Goal: Information Seeking & Learning: Find contact information

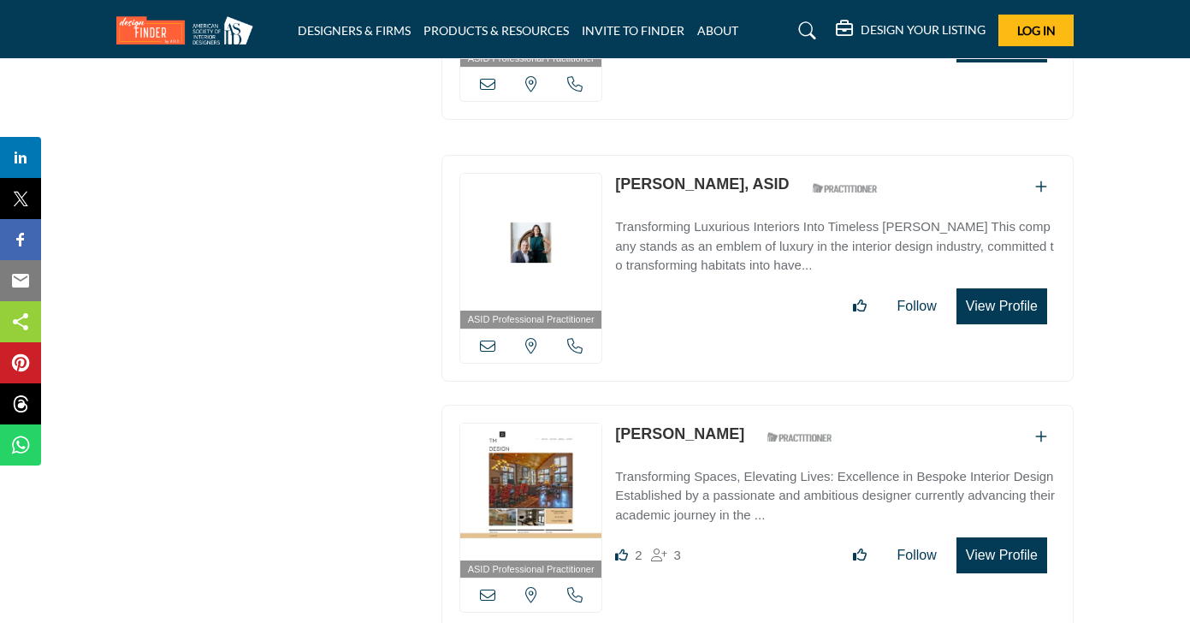
click at [1118, 195] on section "ASID QUALIFIED DESIGNERS & MEMBERS Find Interior Designers, firms, suppliers, a…" at bounding box center [595, 152] width 1190 height 10997
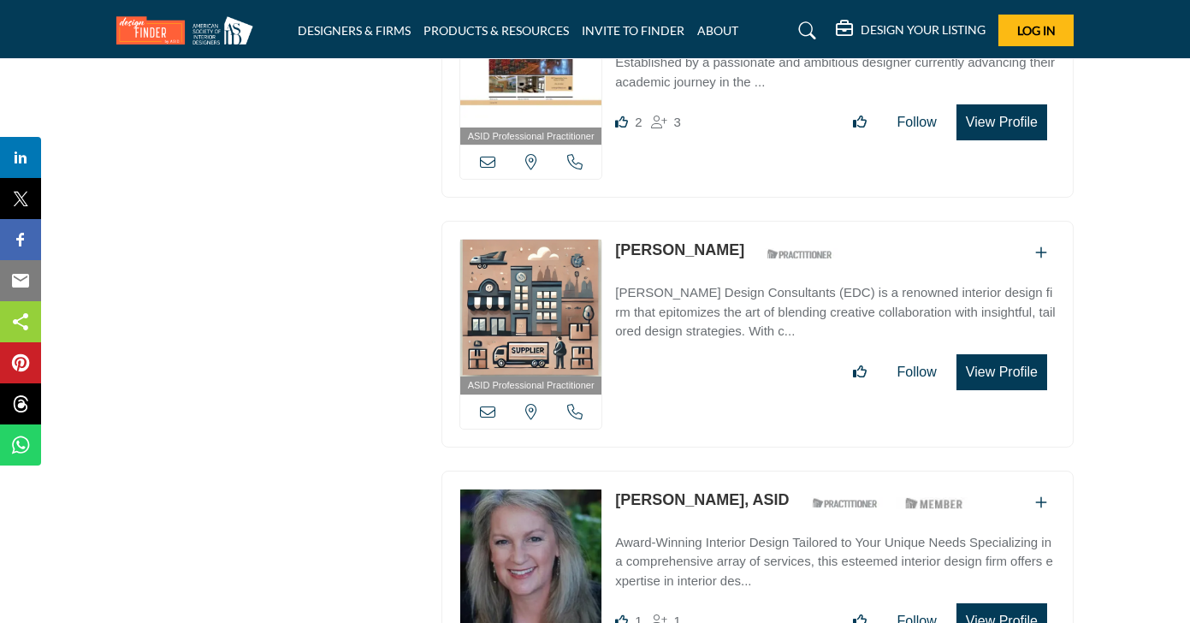
scroll to position [6015, 0]
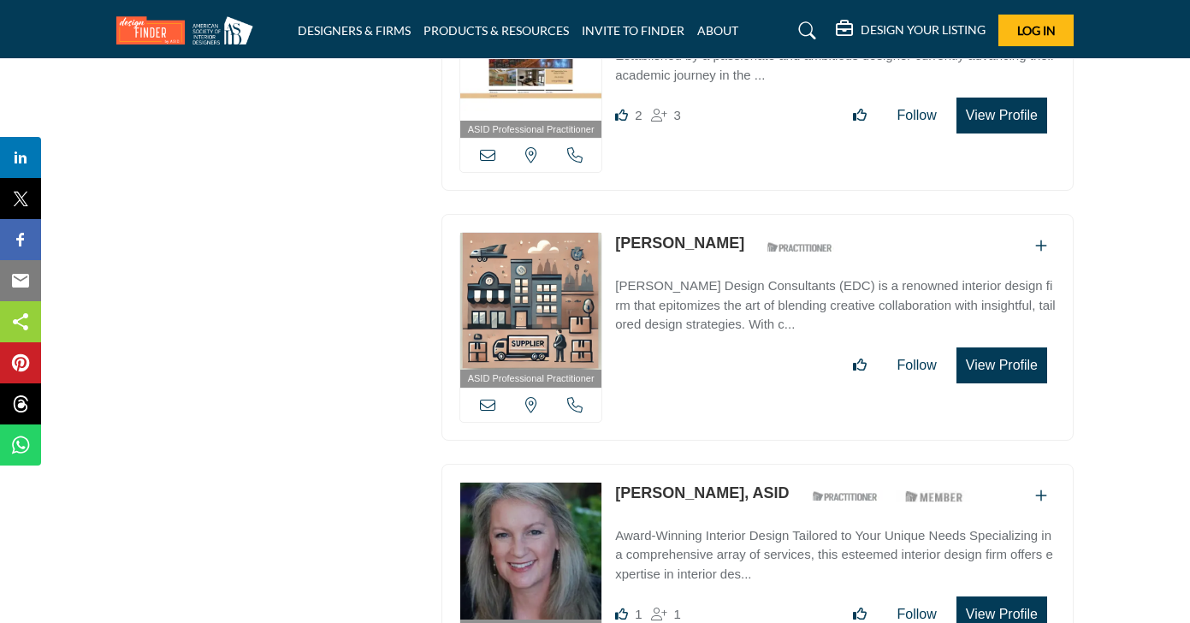
drag, startPoint x: 750, startPoint y: 211, endPoint x: 618, endPoint y: 211, distance: 131.8
click at [618, 232] on div "Barbara Eberlein ASID Qualified Practitioner who validates work and experience …" at bounding box center [728, 247] width 227 height 30
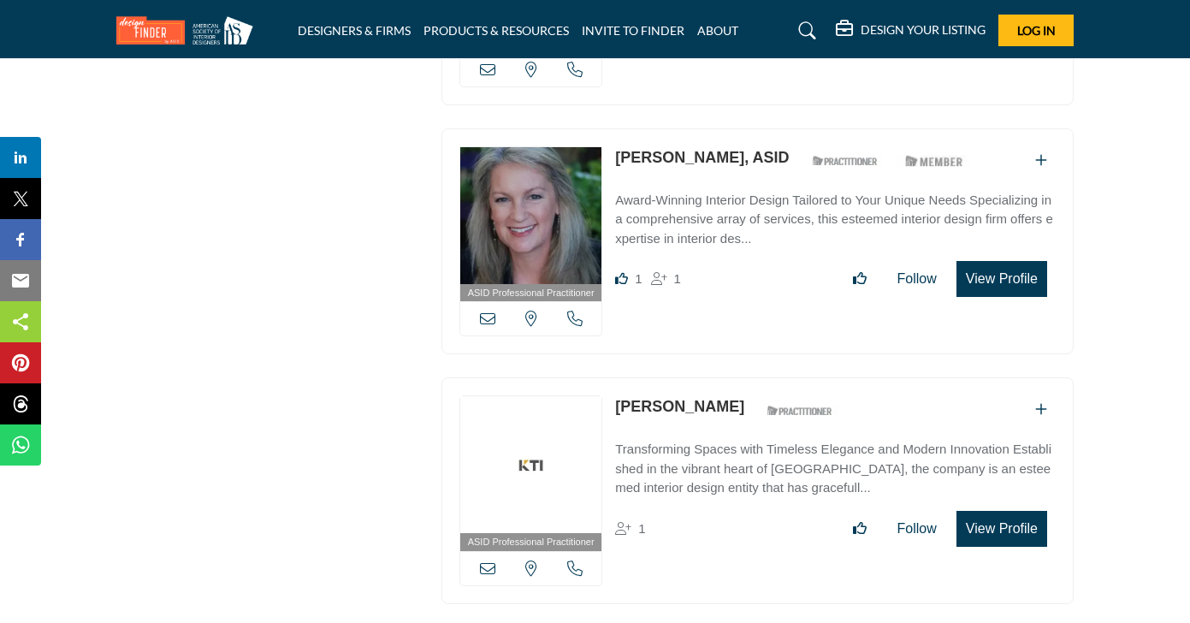
scroll to position [6364, 0]
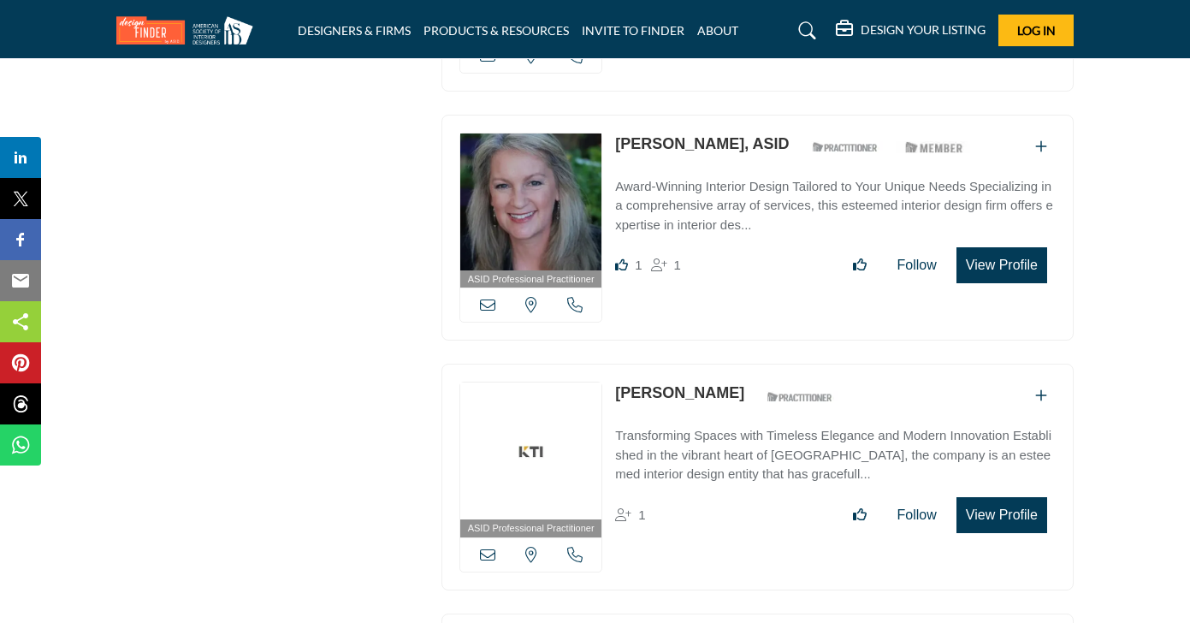
drag, startPoint x: 756, startPoint y: 109, endPoint x: 616, endPoint y: 108, distance: 139.5
click at [616, 133] on div "Lynda Catlin, ASID ASID Qualified Practitioner who validates work and experienc…" at bounding box center [795, 148] width 361 height 30
drag, startPoint x: 756, startPoint y: 110, endPoint x: 614, endPoint y: 113, distance: 142.9
click at [614, 115] on div "ASID Professional Practitioner ASID Professional Practitioners have successfull…" at bounding box center [758, 228] width 632 height 227
drag, startPoint x: 830, startPoint y: 360, endPoint x: 619, endPoint y: 355, distance: 211.4
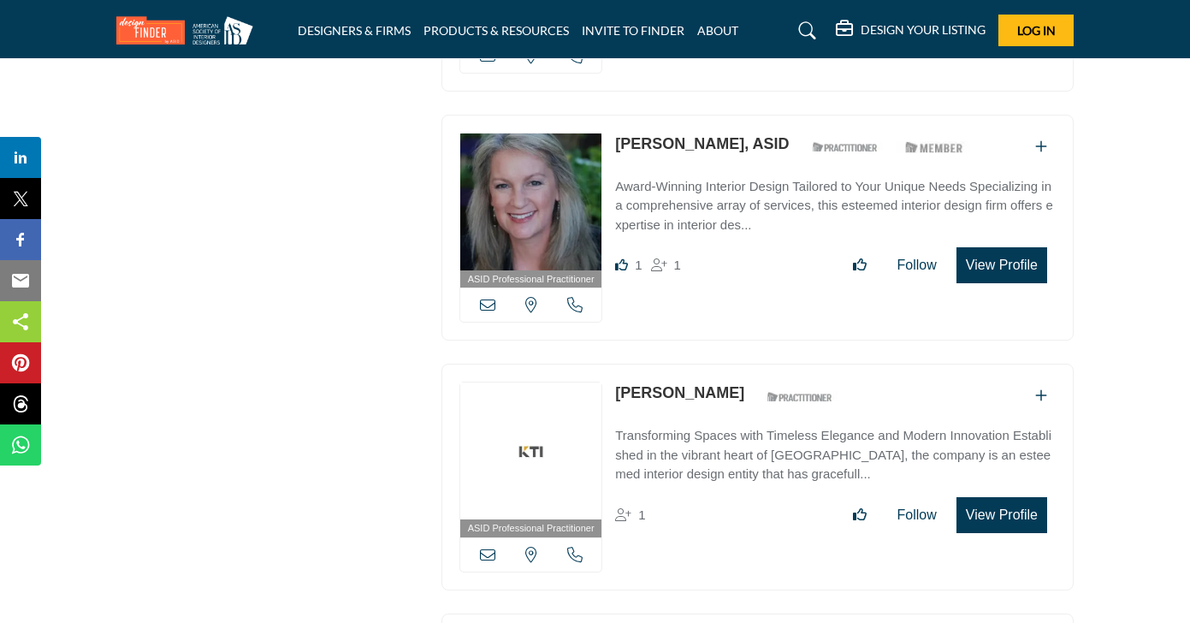
click at [619, 382] on div "Kimberly Timmons-Beutner ASID Qualified Practitioner who validates work and exp…" at bounding box center [728, 397] width 227 height 30
drag, startPoint x: 822, startPoint y: 358, endPoint x: 620, endPoint y: 363, distance: 202.9
click at [620, 382] on div "Kimberly Timmons-Beutner ASID Qualified Practitioner who validates work and exp…" at bounding box center [728, 397] width 227 height 30
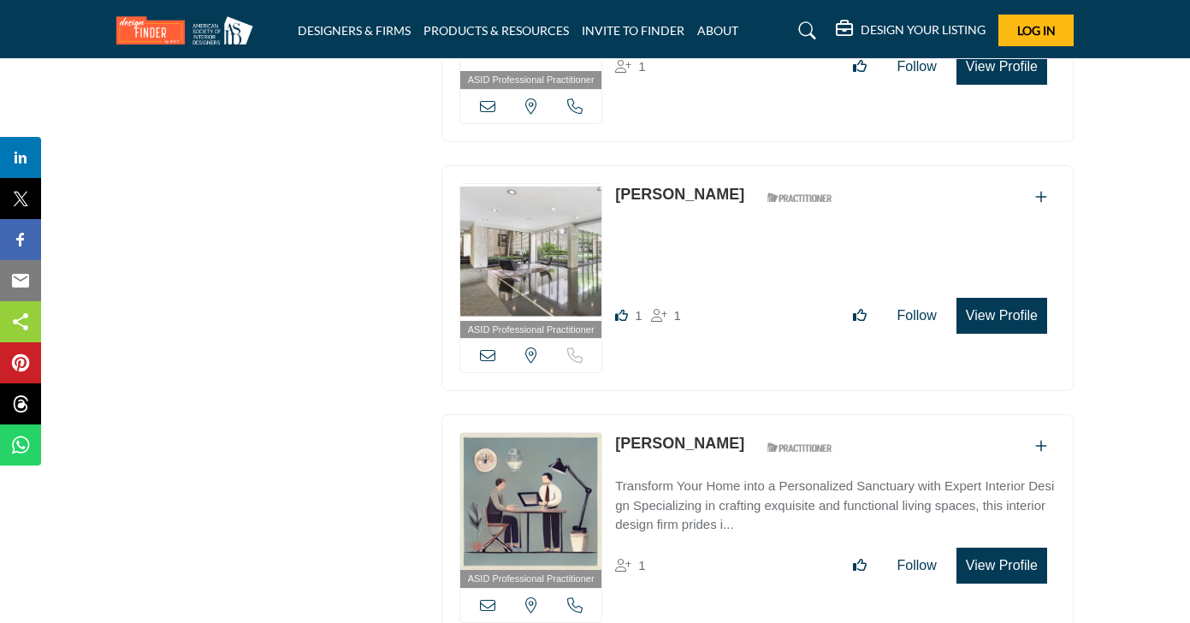
scroll to position [6822, 0]
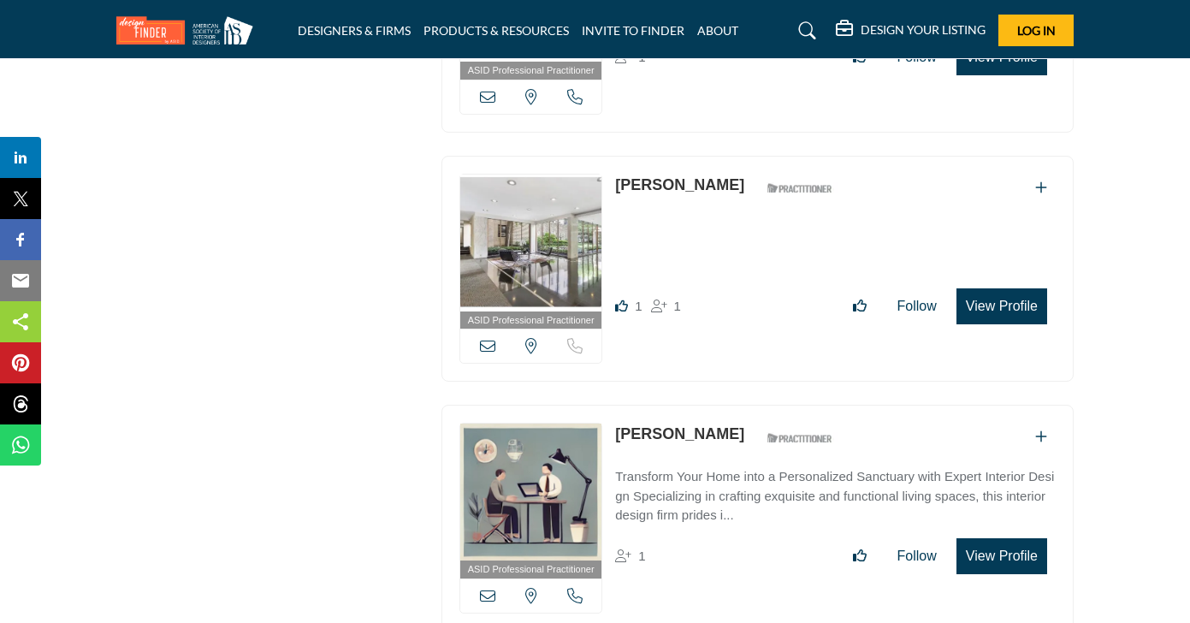
drag, startPoint x: 744, startPoint y: 154, endPoint x: 621, endPoint y: 154, distance: 123.2
click at [621, 174] on div "Margo Monkarsh ASID Qualified Practitioner who validates work and experience to…" at bounding box center [728, 189] width 227 height 30
drag, startPoint x: 746, startPoint y: 150, endPoint x: 617, endPoint y: 150, distance: 129.2
click at [617, 174] on div "Margo Monkarsh ASID Qualified Practitioner who validates work and experience to…" at bounding box center [728, 189] width 227 height 30
click at [662, 176] on link "Margo Monkarsh" at bounding box center [679, 184] width 129 height 17
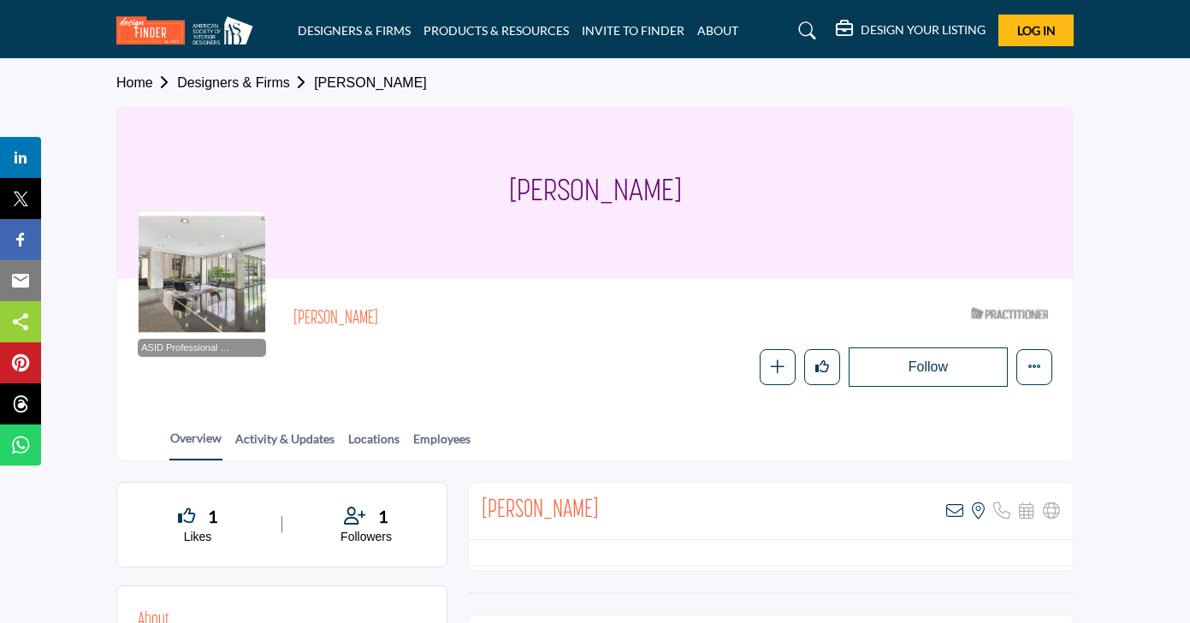
click at [1093, 254] on section "Home Designers & Firms Margo Monkarsh Margo Monkarsh ASID Professional Practiti…" at bounding box center [595, 260] width 1190 height 402
drag, startPoint x: 696, startPoint y: 195, endPoint x: 513, endPoint y: 196, distance: 183.1
click at [513, 196] on div "[PERSON_NAME]" at bounding box center [595, 193] width 956 height 171
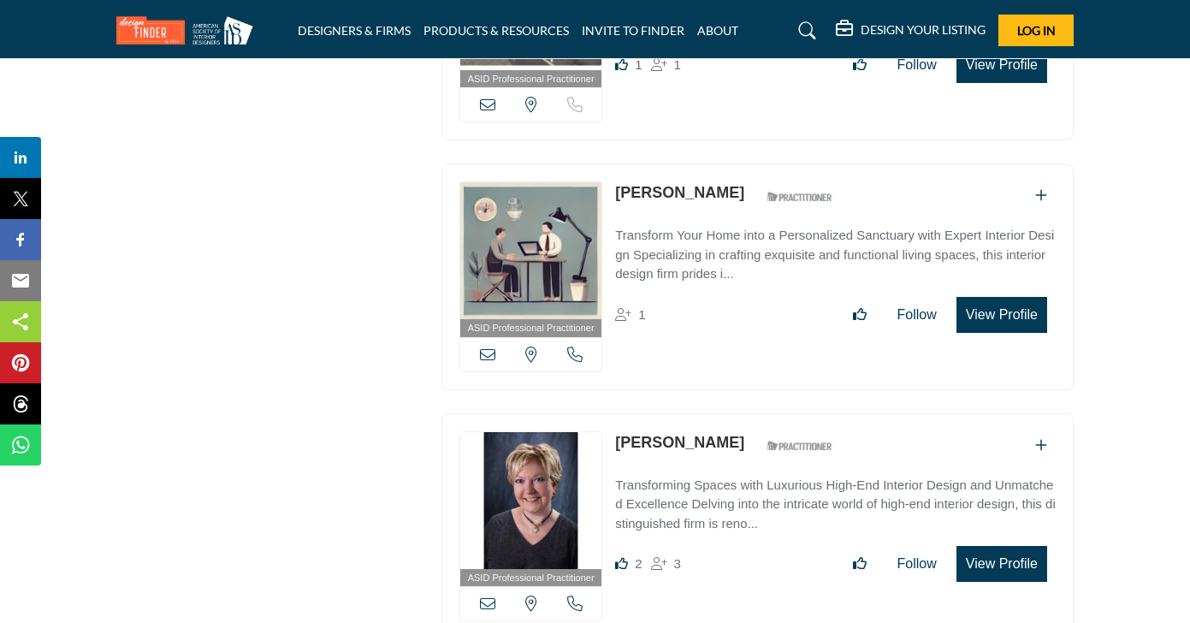
scroll to position [7082, 0]
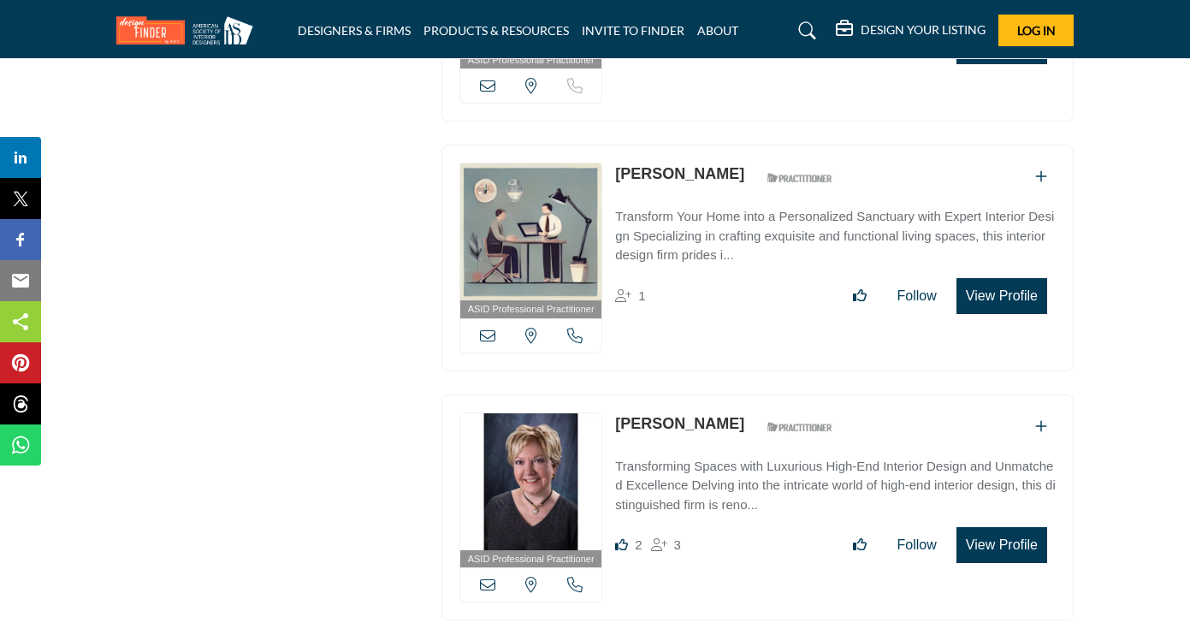
drag, startPoint x: 718, startPoint y: 143, endPoint x: 617, endPoint y: 142, distance: 101.0
click at [617, 163] on div "Peggy Storer ASID Qualified Practitioner who validates work and experience to h…" at bounding box center [728, 178] width 227 height 30
drag, startPoint x: 707, startPoint y: 387, endPoint x: 618, endPoint y: 390, distance: 89.1
click at [618, 412] on div "Eloise Kubli ASID Qualified Practitioner who validates work and experience to h…" at bounding box center [728, 427] width 227 height 30
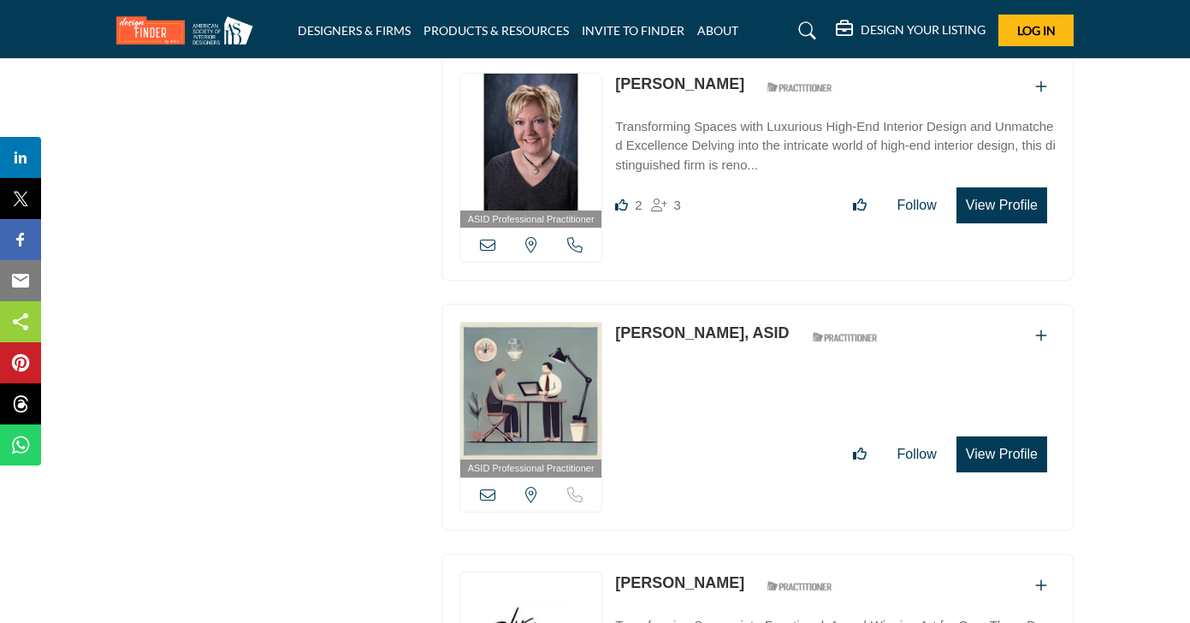
scroll to position [7636, 0]
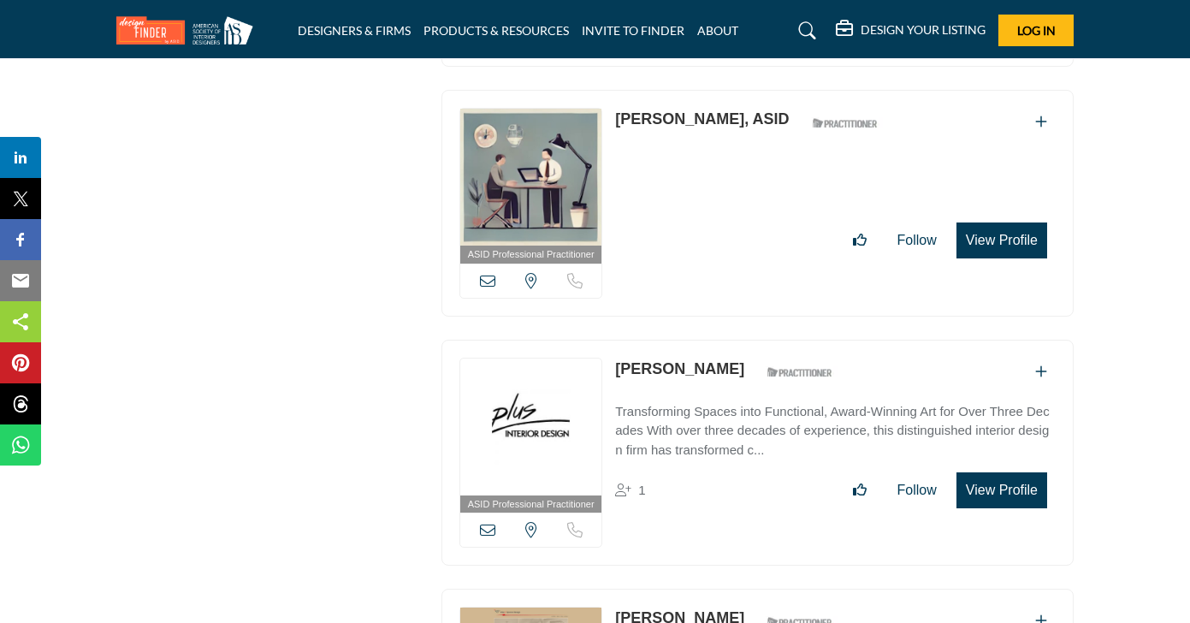
drag, startPoint x: 1121, startPoint y: 195, endPoint x: 1122, endPoint y: 477, distance: 281.5
drag, startPoint x: 768, startPoint y: 79, endPoint x: 614, endPoint y: 86, distance: 154.2
click at [614, 90] on div "ASID Professional Practitioner ASID Professional Practitioners have successfull…" at bounding box center [758, 203] width 632 height 227
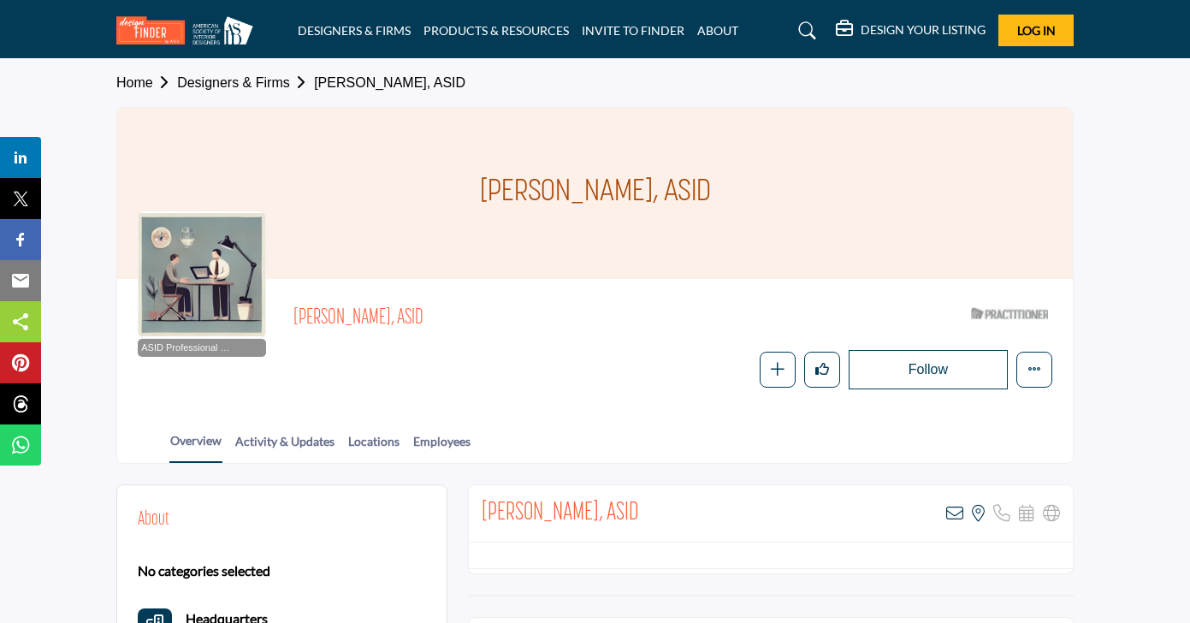
drag, startPoint x: 729, startPoint y: 185, endPoint x: 434, endPoint y: 193, distance: 295.3
click at [434, 193] on div "[PERSON_NAME], ASID" at bounding box center [595, 193] width 956 height 171
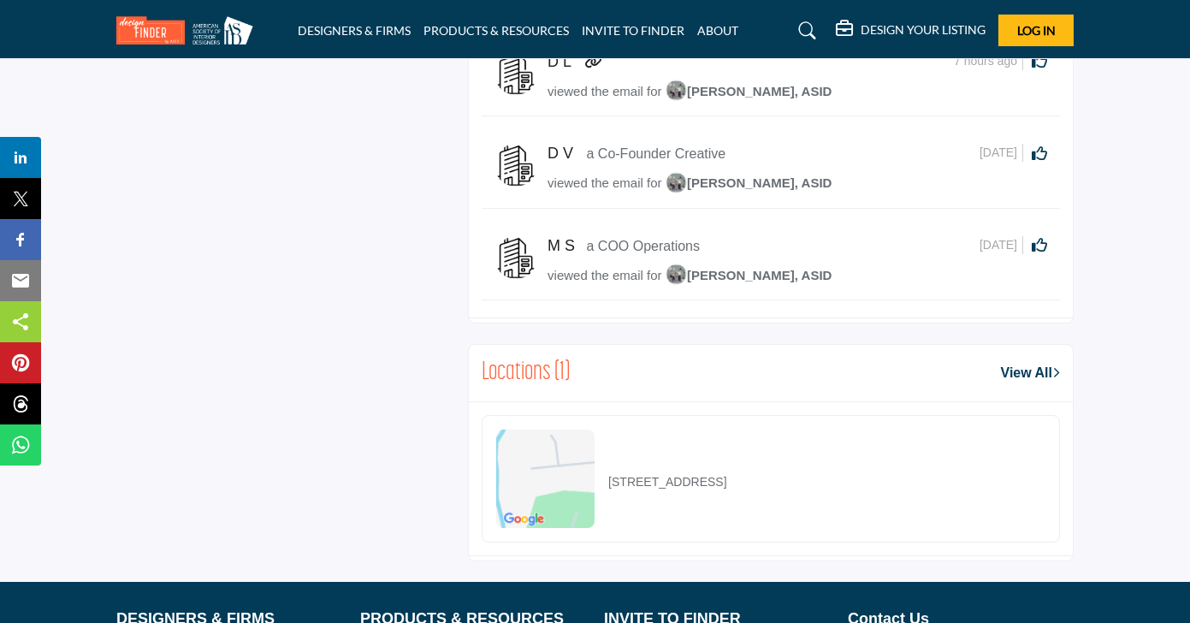
scroll to position [946, 0]
